Goal: Navigation & Orientation: Find specific page/section

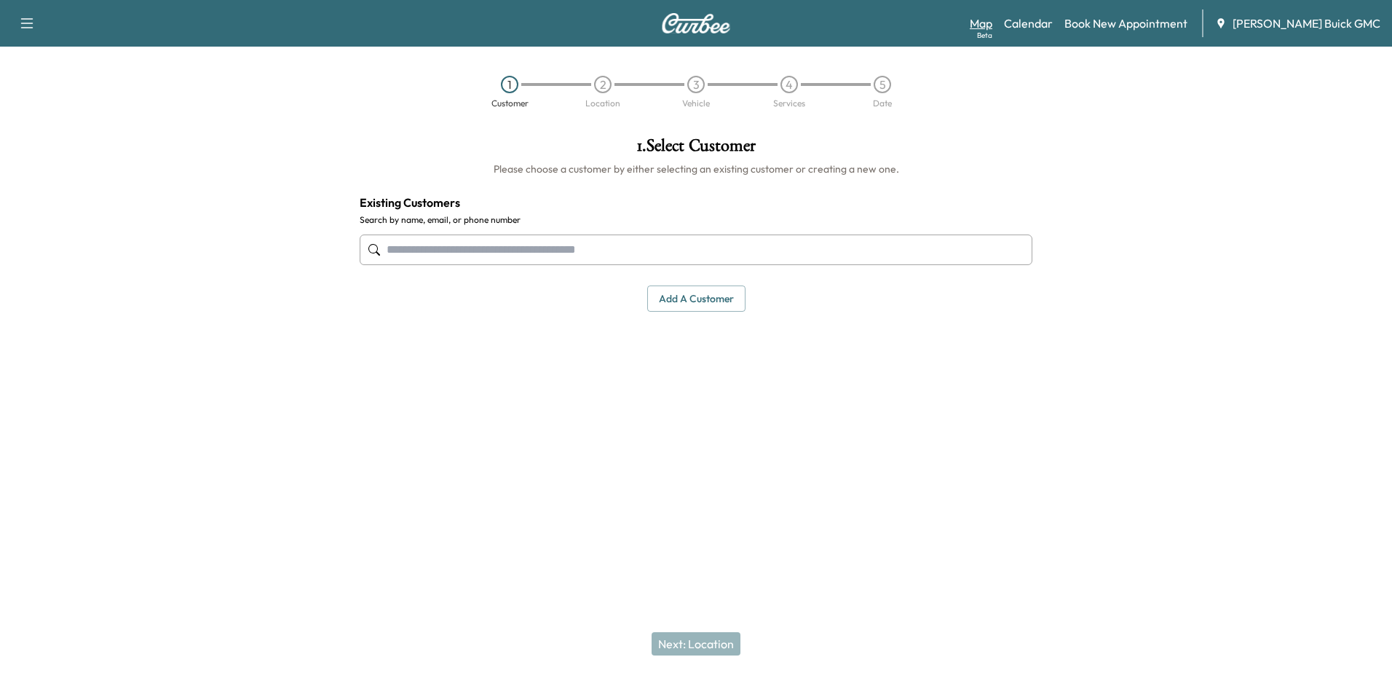
click at [992, 27] on link "Map Beta" at bounding box center [981, 23] width 23 height 17
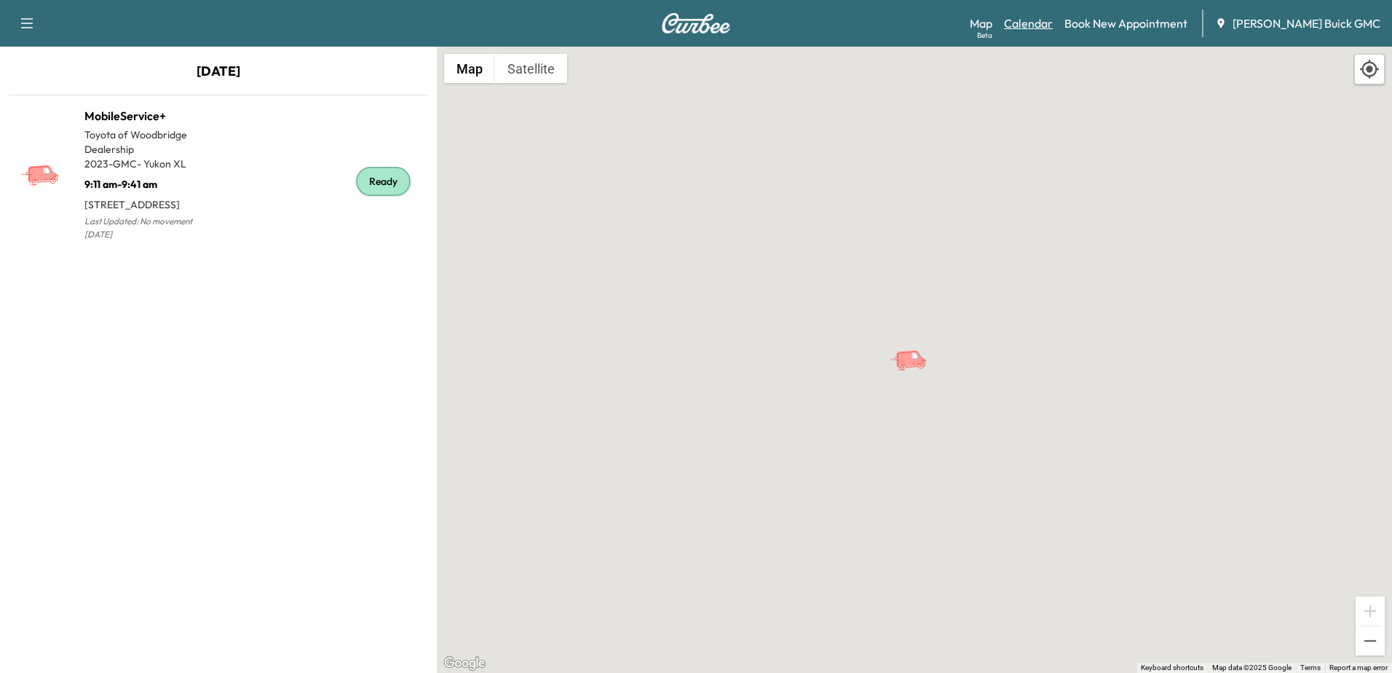
click at [1046, 26] on link "Calendar" at bounding box center [1028, 23] width 49 height 17
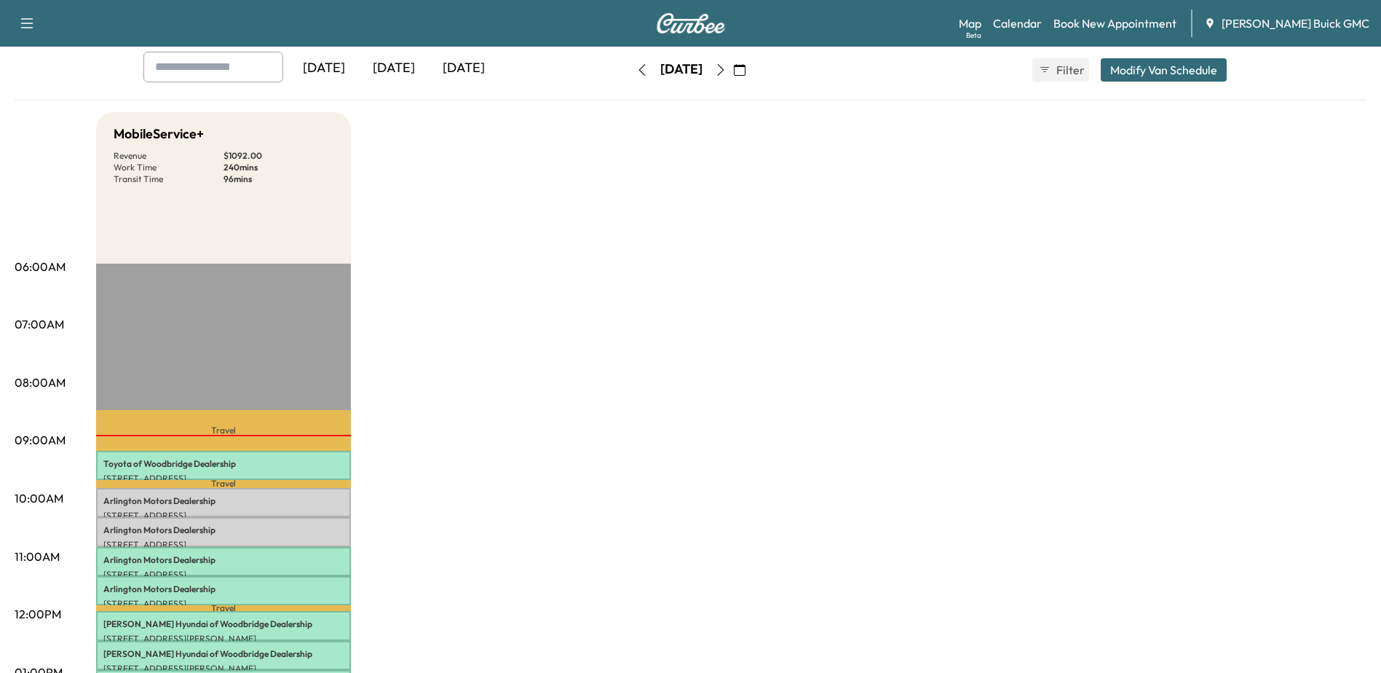
scroll to position [218, 0]
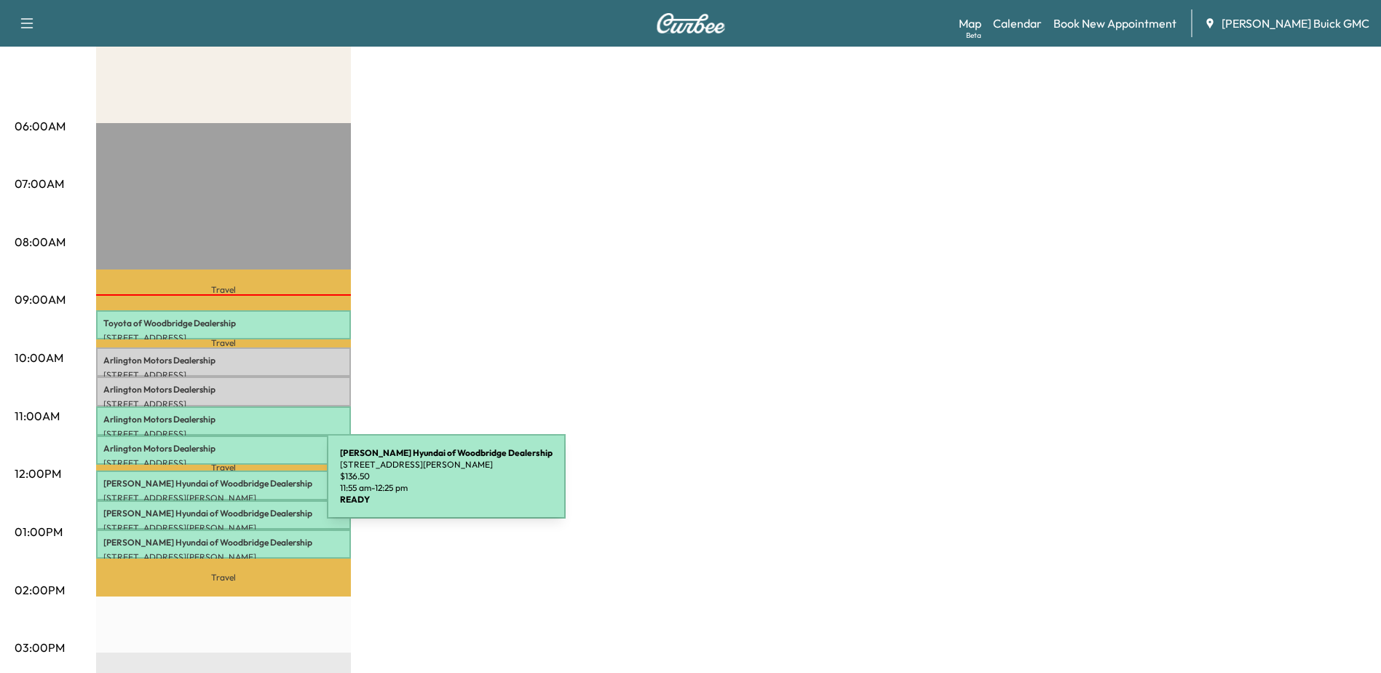
click at [218, 483] on p "[PERSON_NAME] Hyundai of Woodbridge Dealership" at bounding box center [223, 484] width 240 height 12
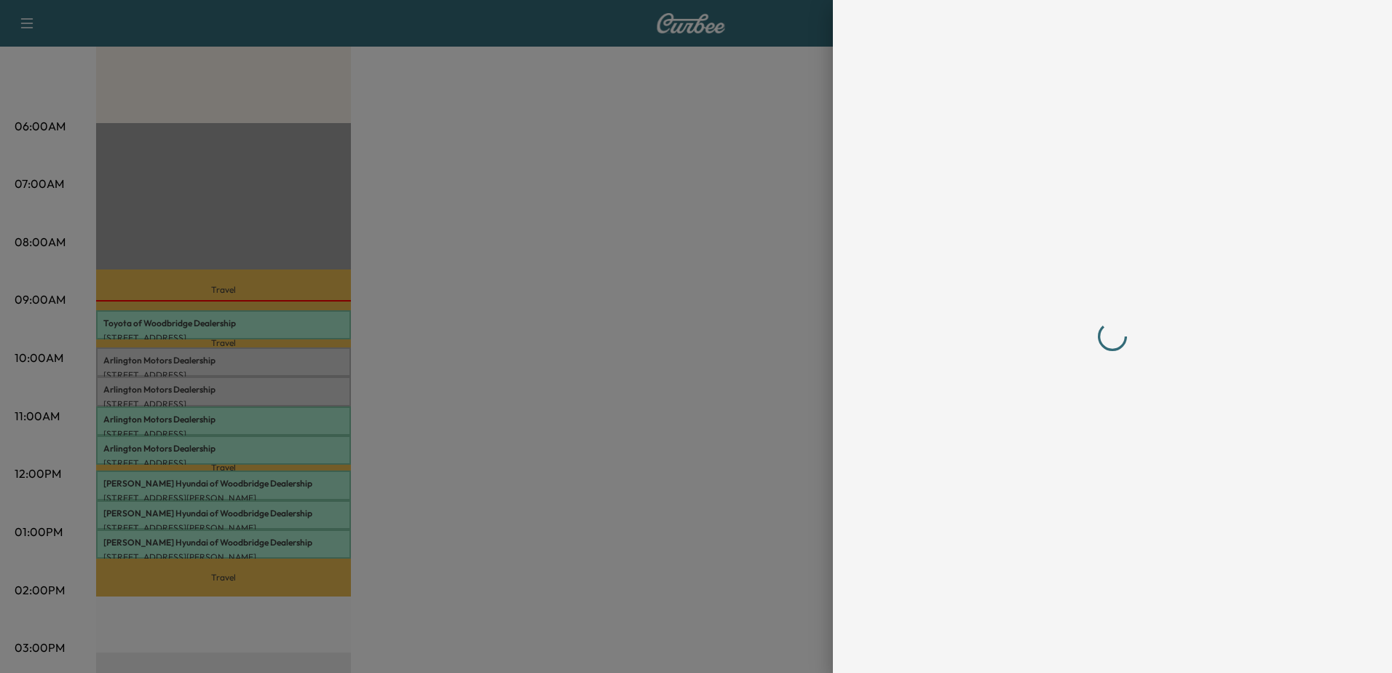
click at [593, 304] on div at bounding box center [696, 336] width 1392 height 673
